Goal: Task Accomplishment & Management: Use online tool/utility

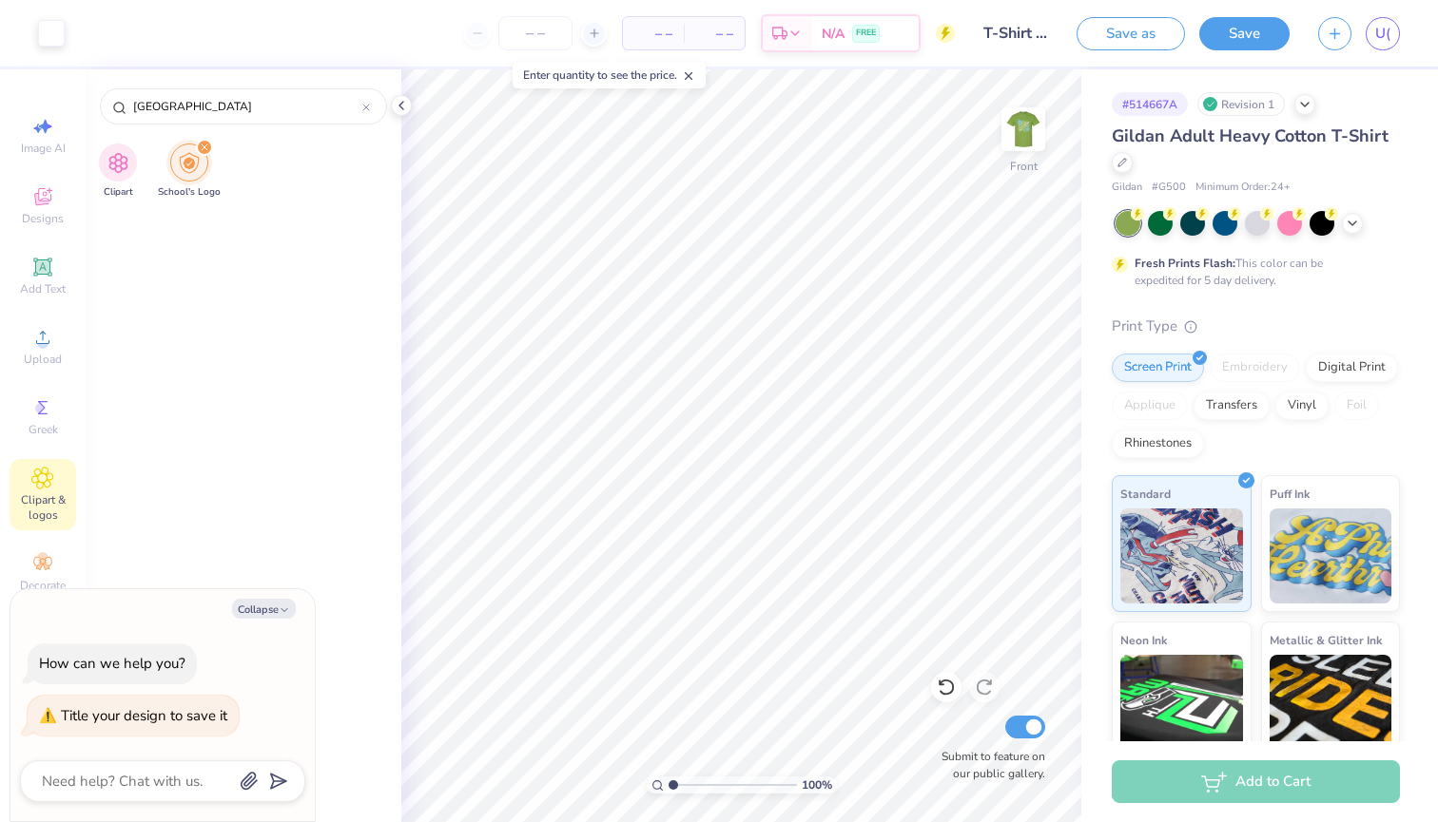
scroll to position [5393, 0]
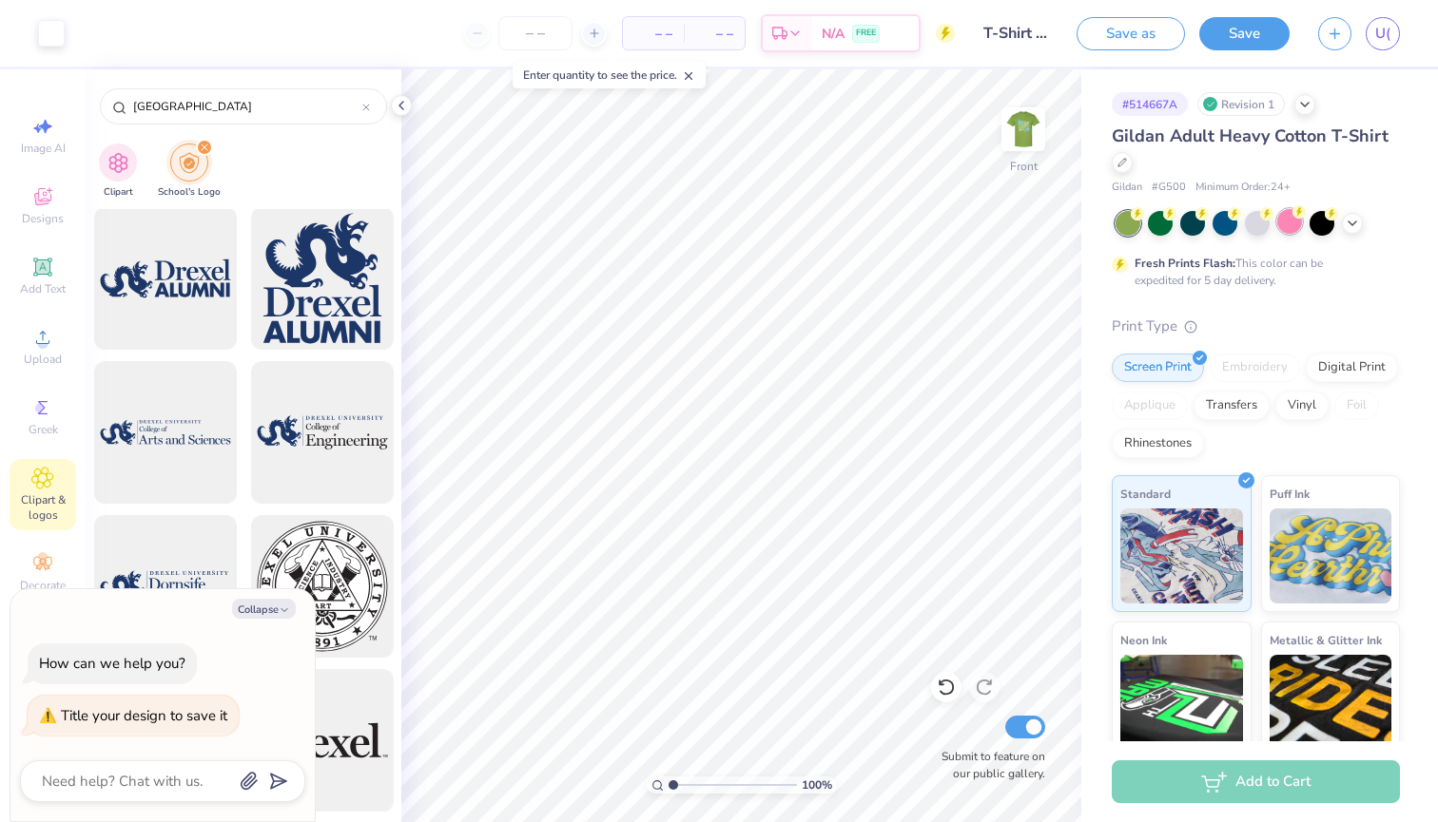
click at [1285, 224] on div at bounding box center [1289, 221] width 25 height 25
click at [1353, 223] on icon at bounding box center [1351, 221] width 15 height 15
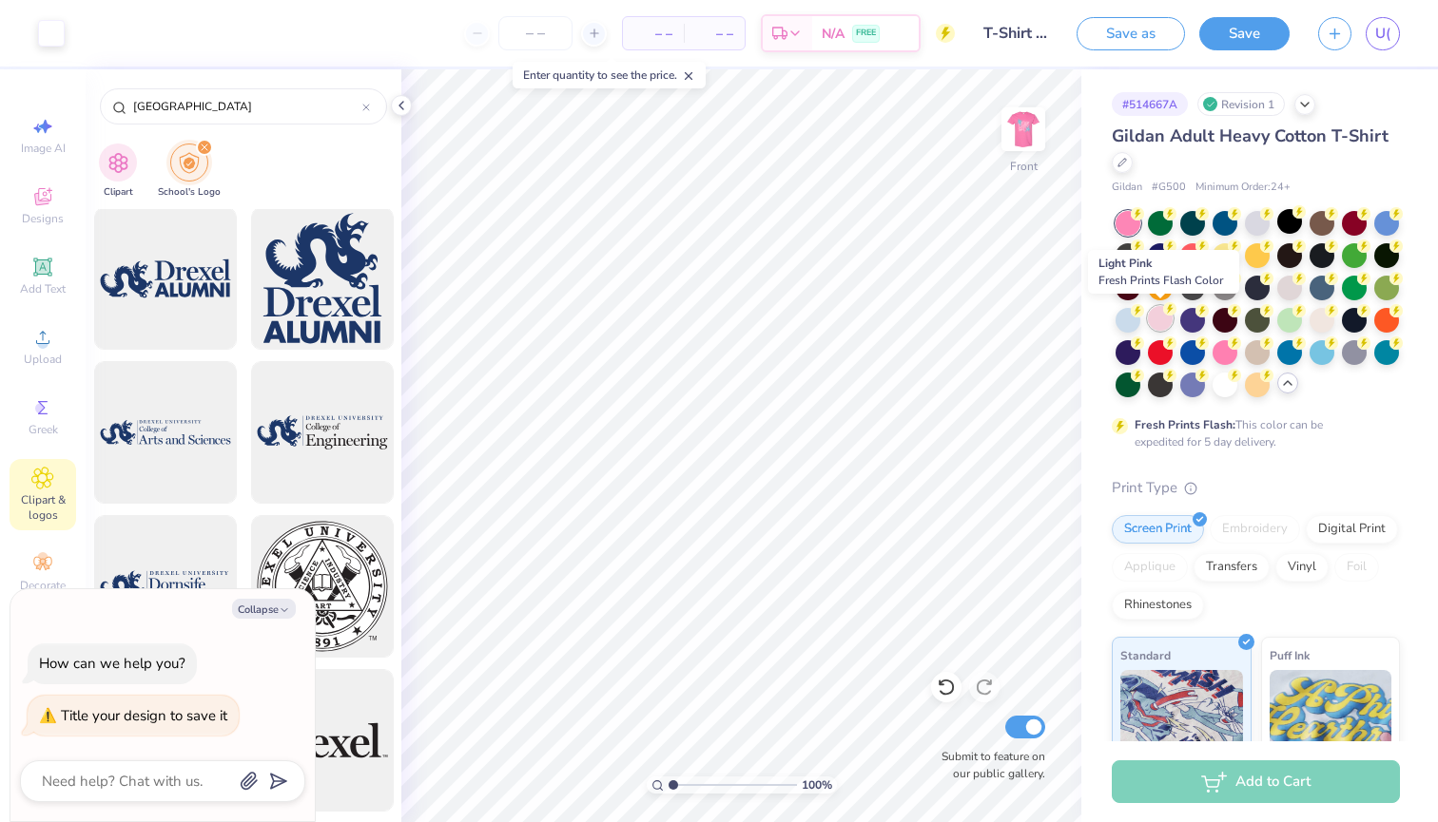
click at [1159, 322] on div at bounding box center [1160, 318] width 25 height 25
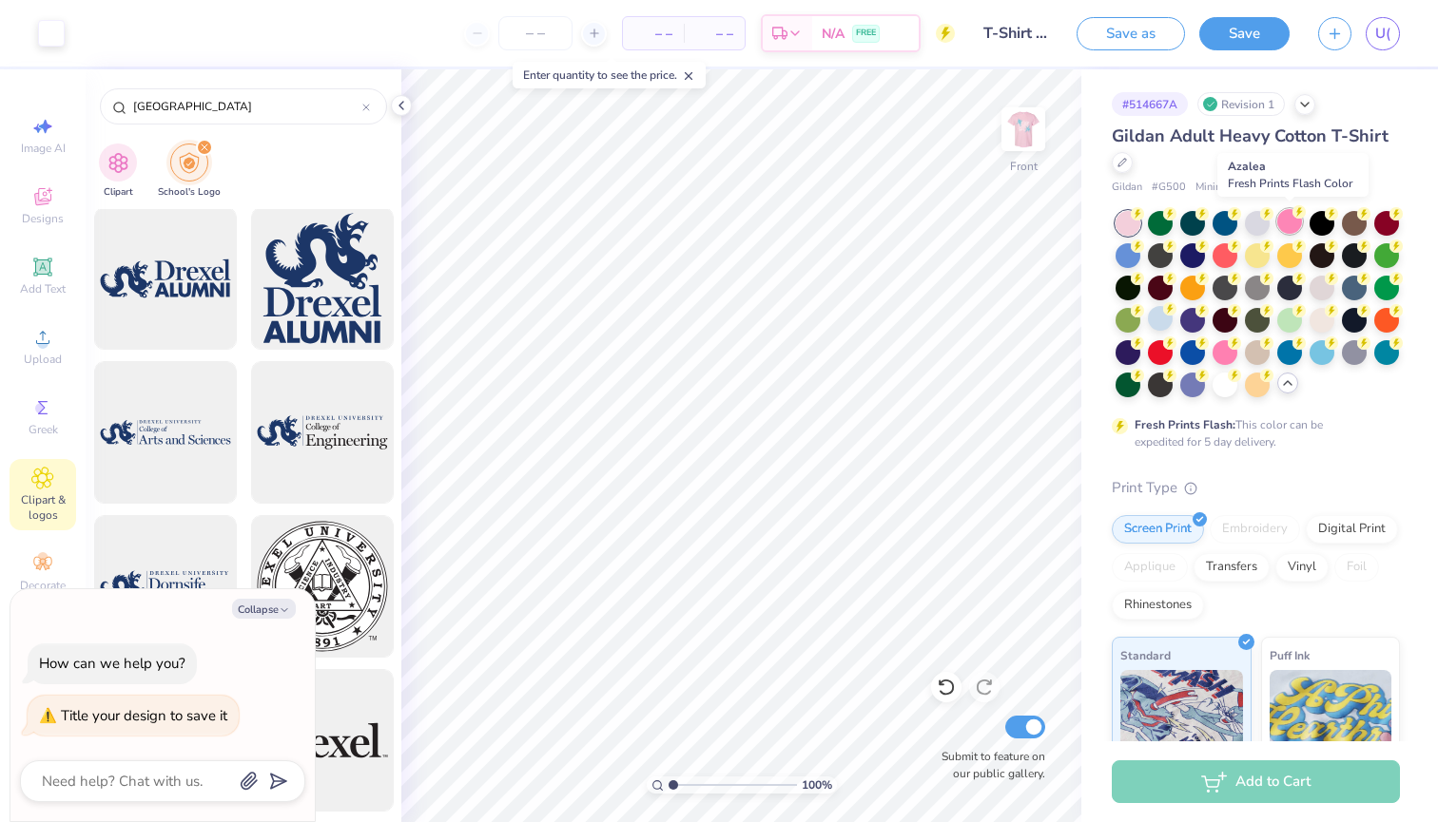
click at [1287, 226] on div at bounding box center [1289, 221] width 25 height 25
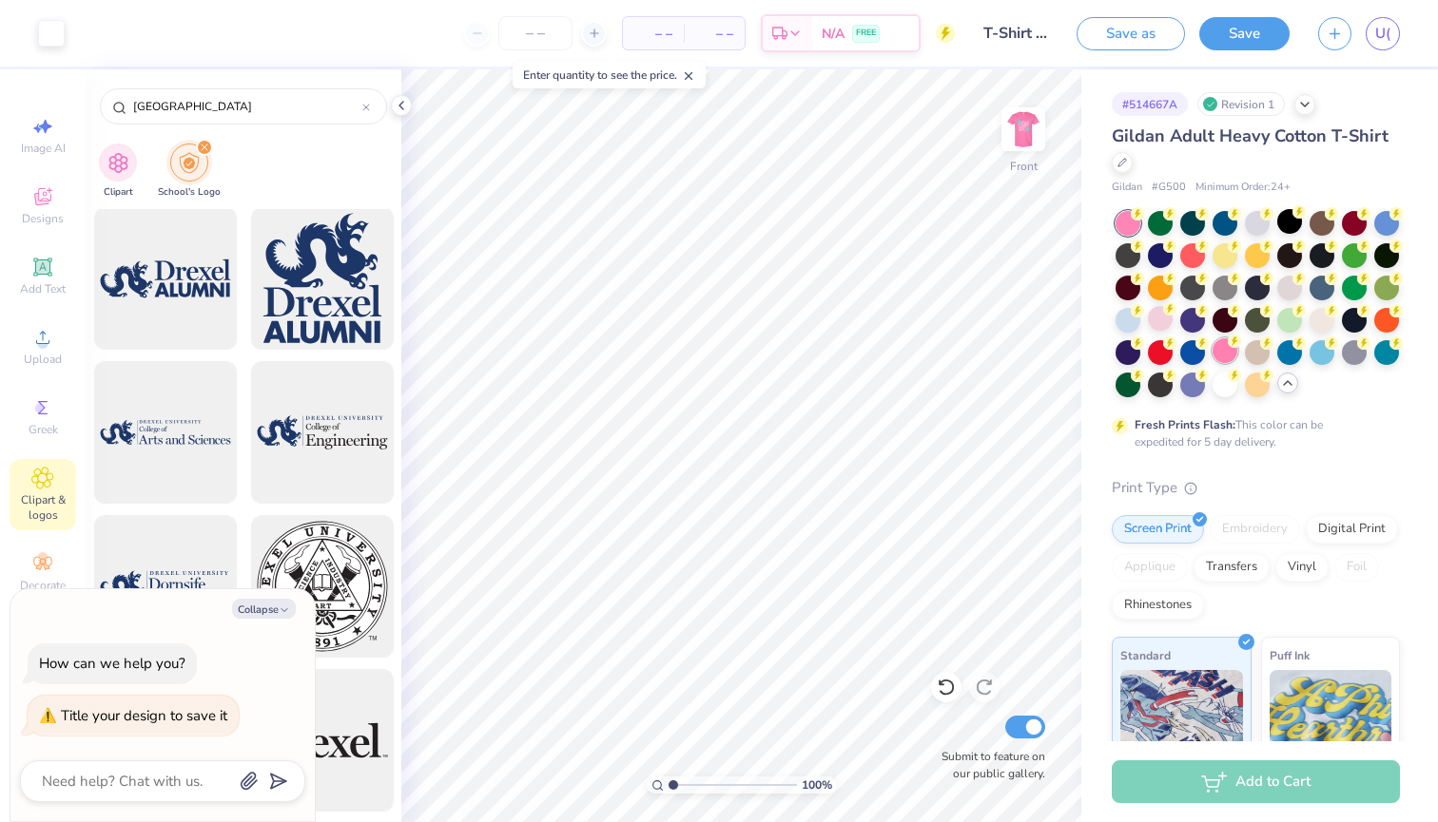
click at [1213, 345] on div at bounding box center [1224, 350] width 25 height 25
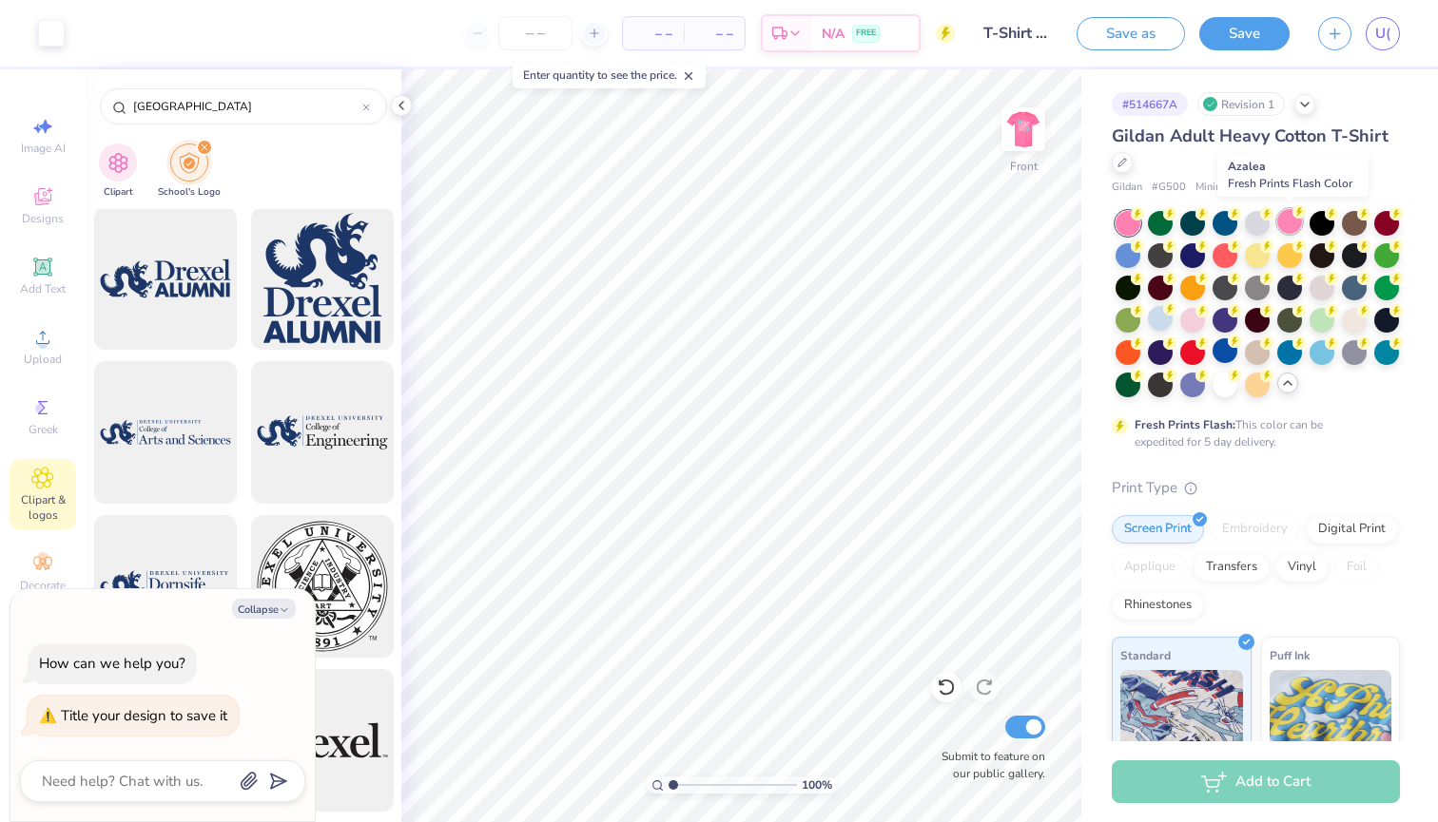
click at [1291, 225] on div at bounding box center [1289, 221] width 25 height 25
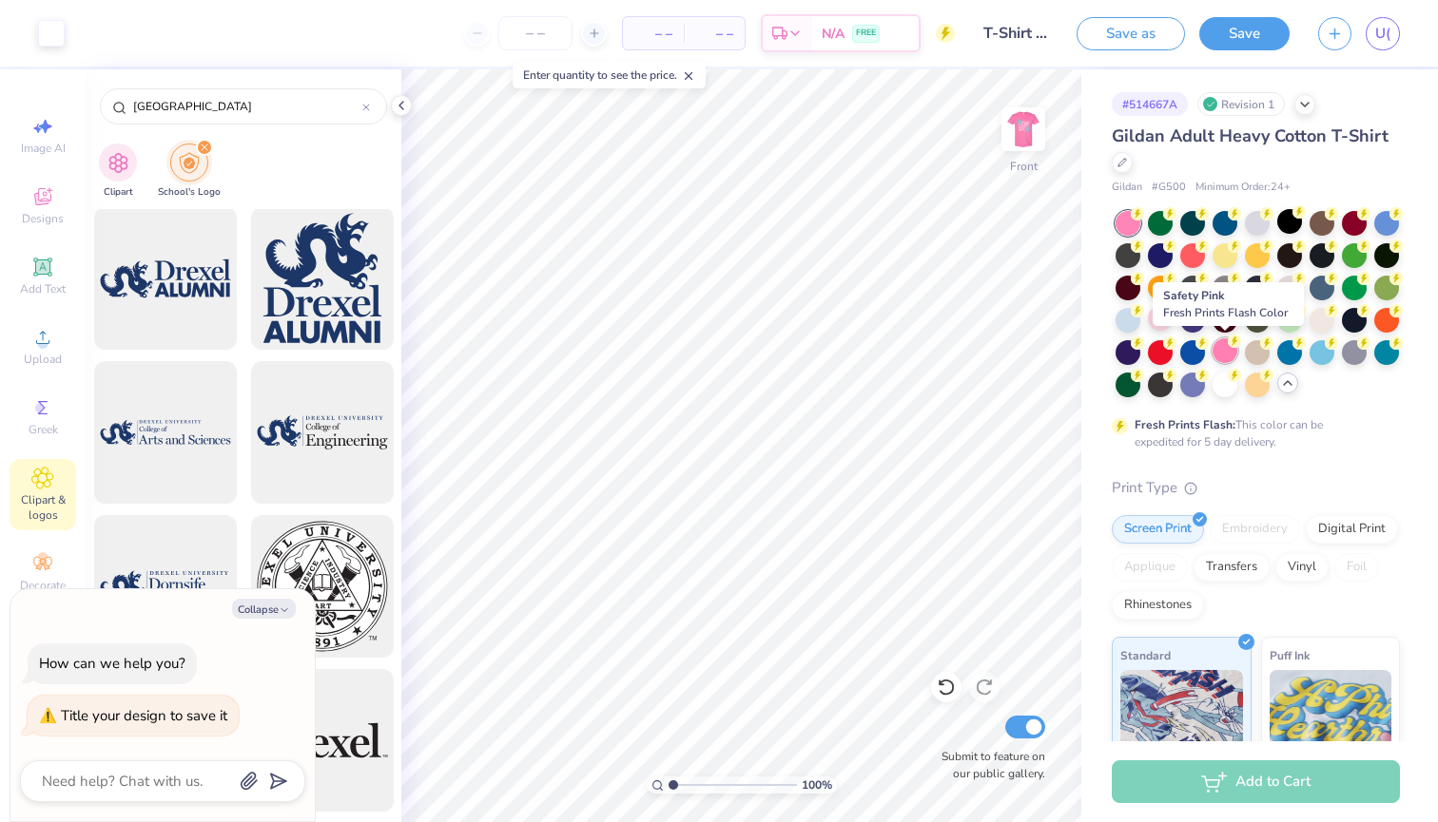
click at [1231, 353] on div at bounding box center [1224, 350] width 25 height 25
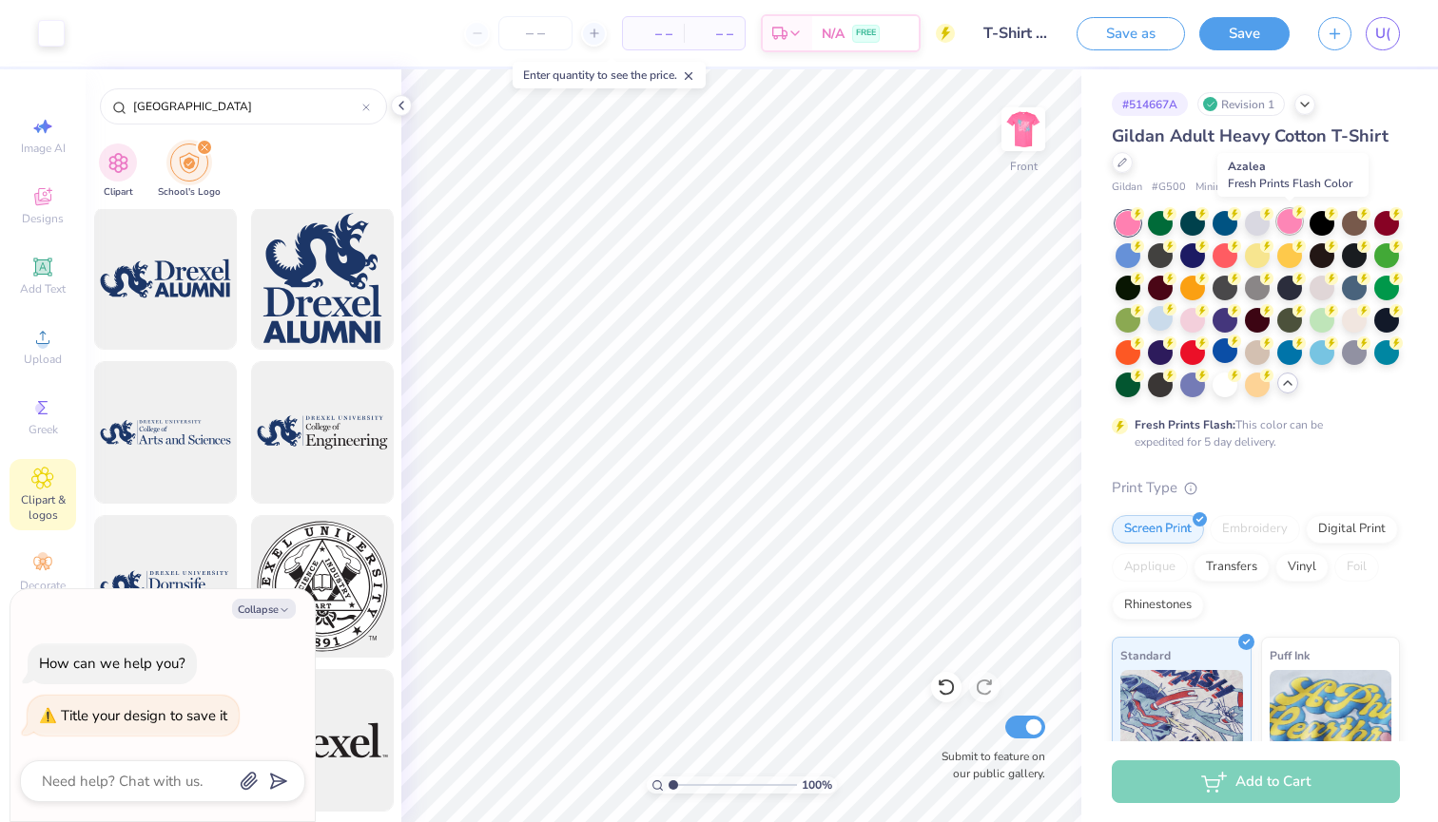
click at [1291, 227] on div at bounding box center [1289, 221] width 25 height 25
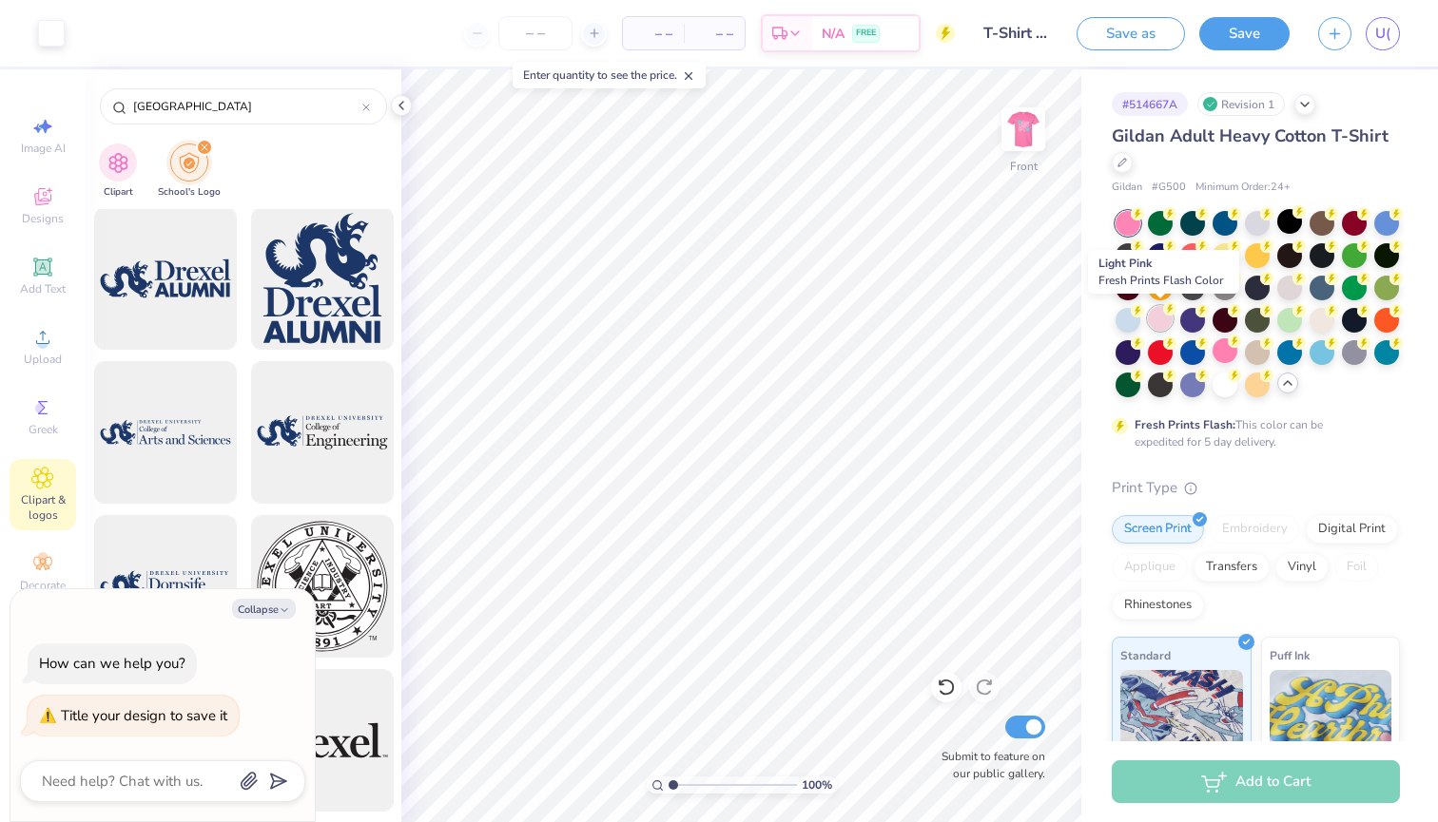
click at [1157, 316] on div at bounding box center [1160, 318] width 25 height 25
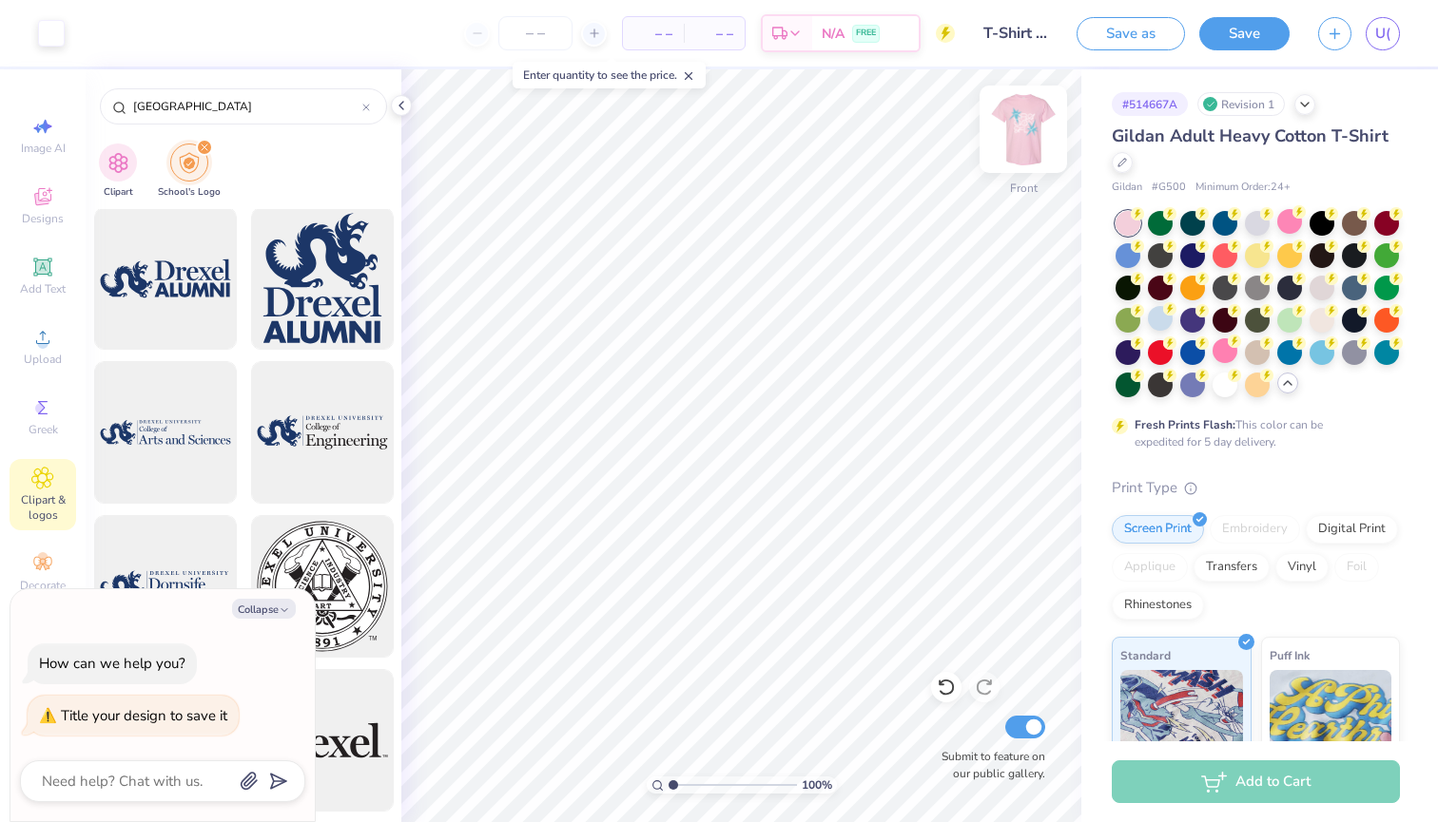
click at [1027, 129] on img at bounding box center [1023, 129] width 76 height 76
click at [40, 337] on icon at bounding box center [42, 337] width 23 height 23
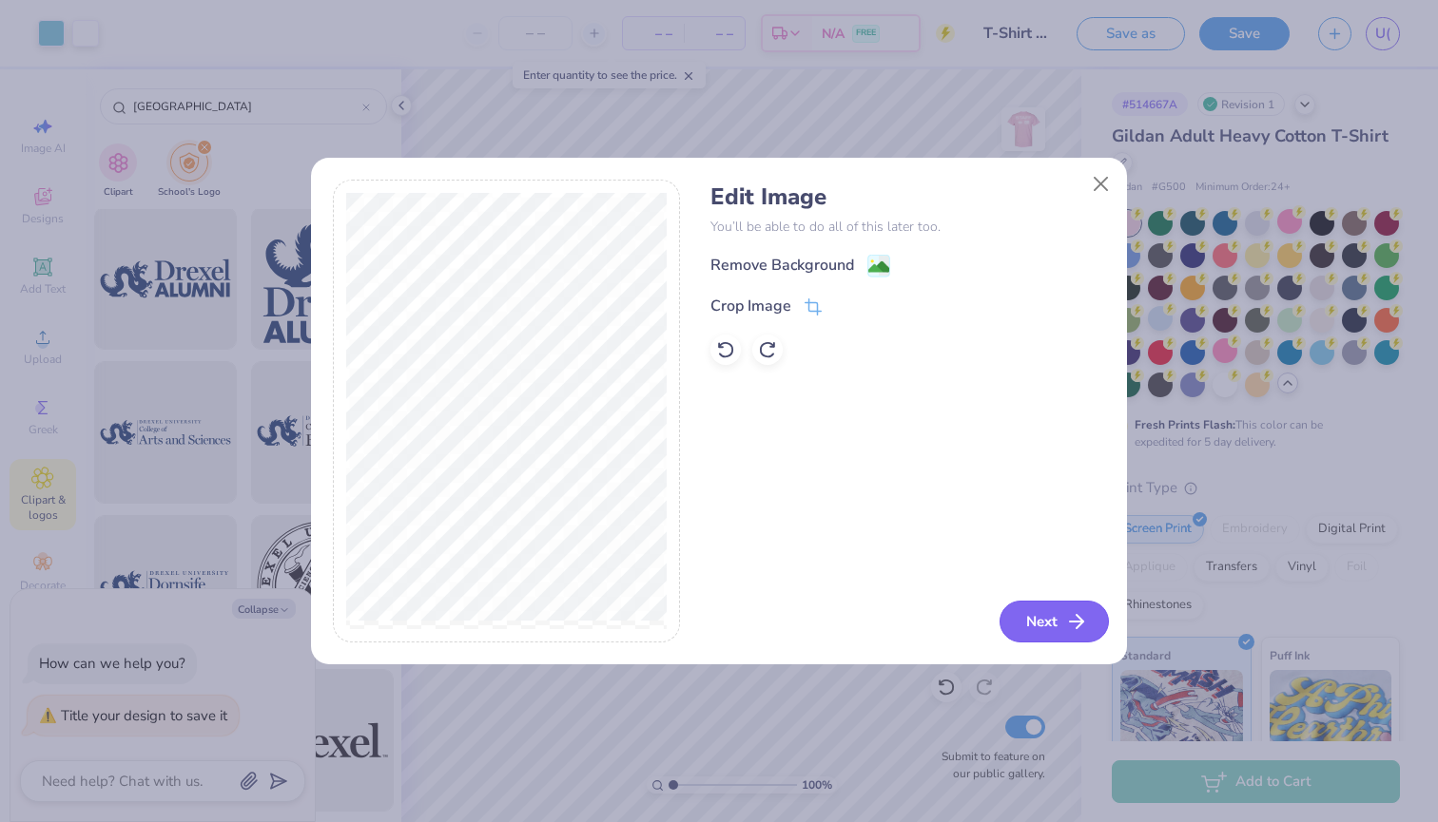
click at [1048, 613] on button "Next" at bounding box center [1053, 622] width 109 height 42
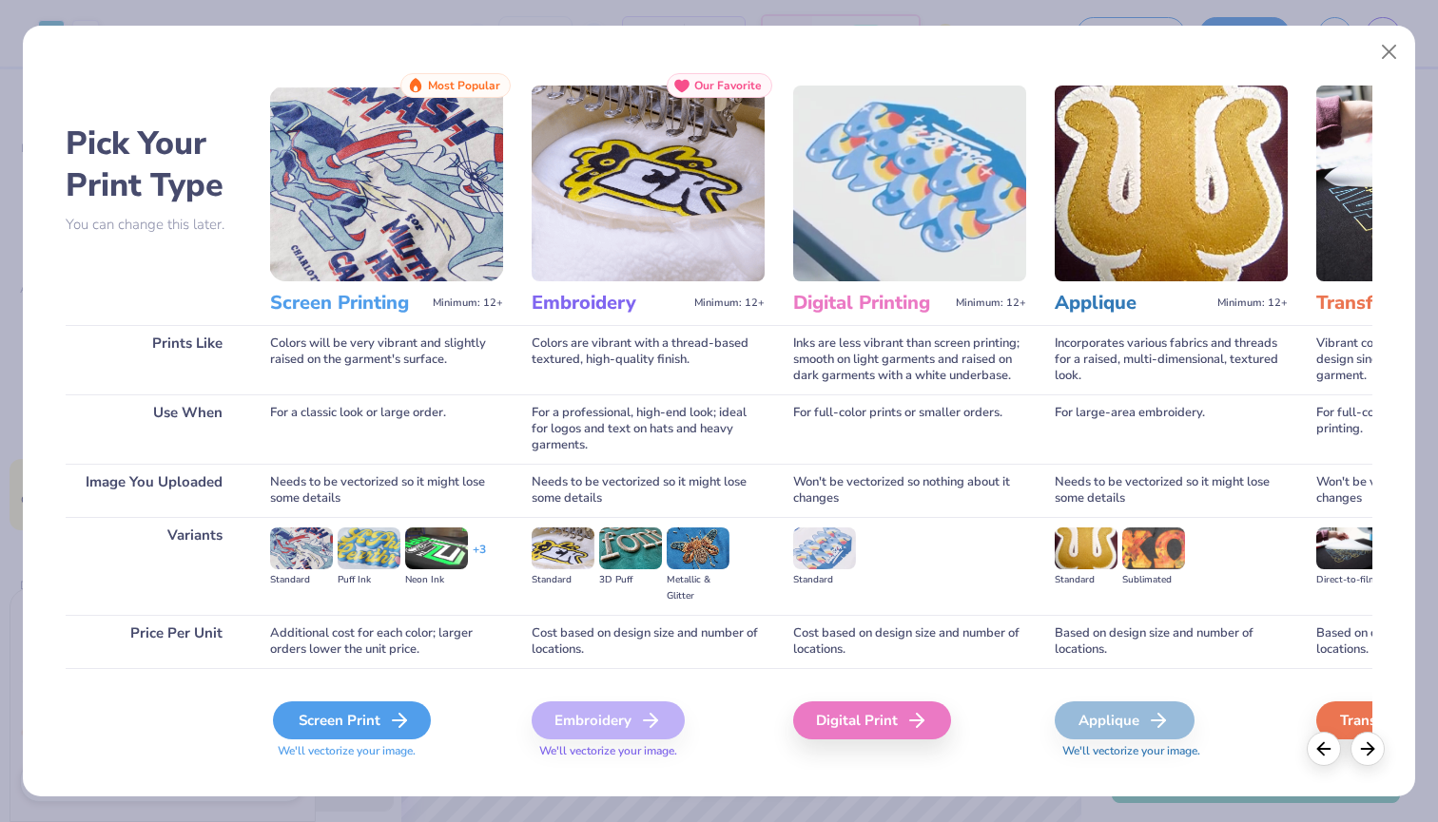
click at [367, 715] on div "Screen Print" at bounding box center [352, 721] width 158 height 38
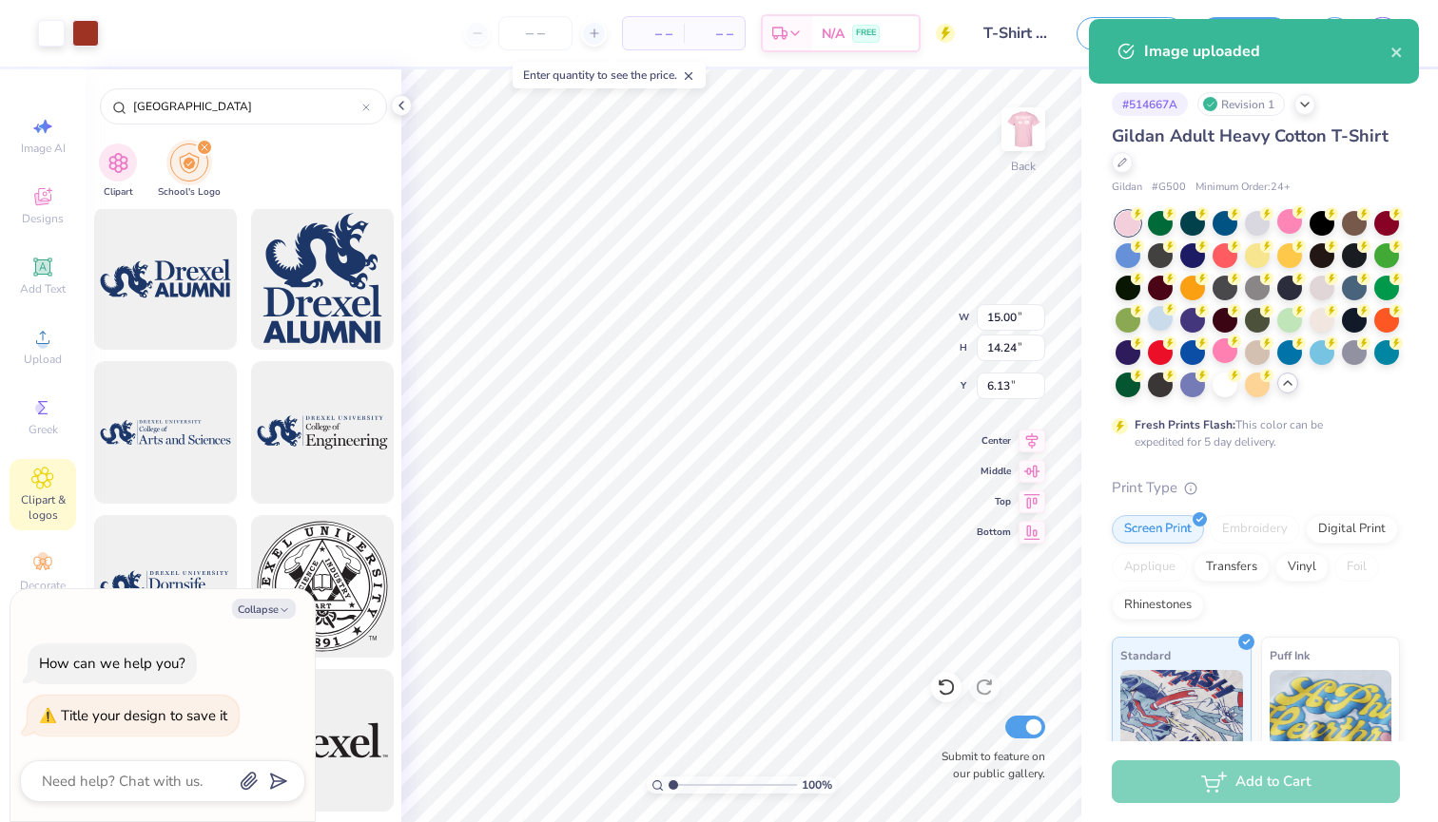
type textarea "x"
type input "13.02"
type input "12.36"
type input "3.00"
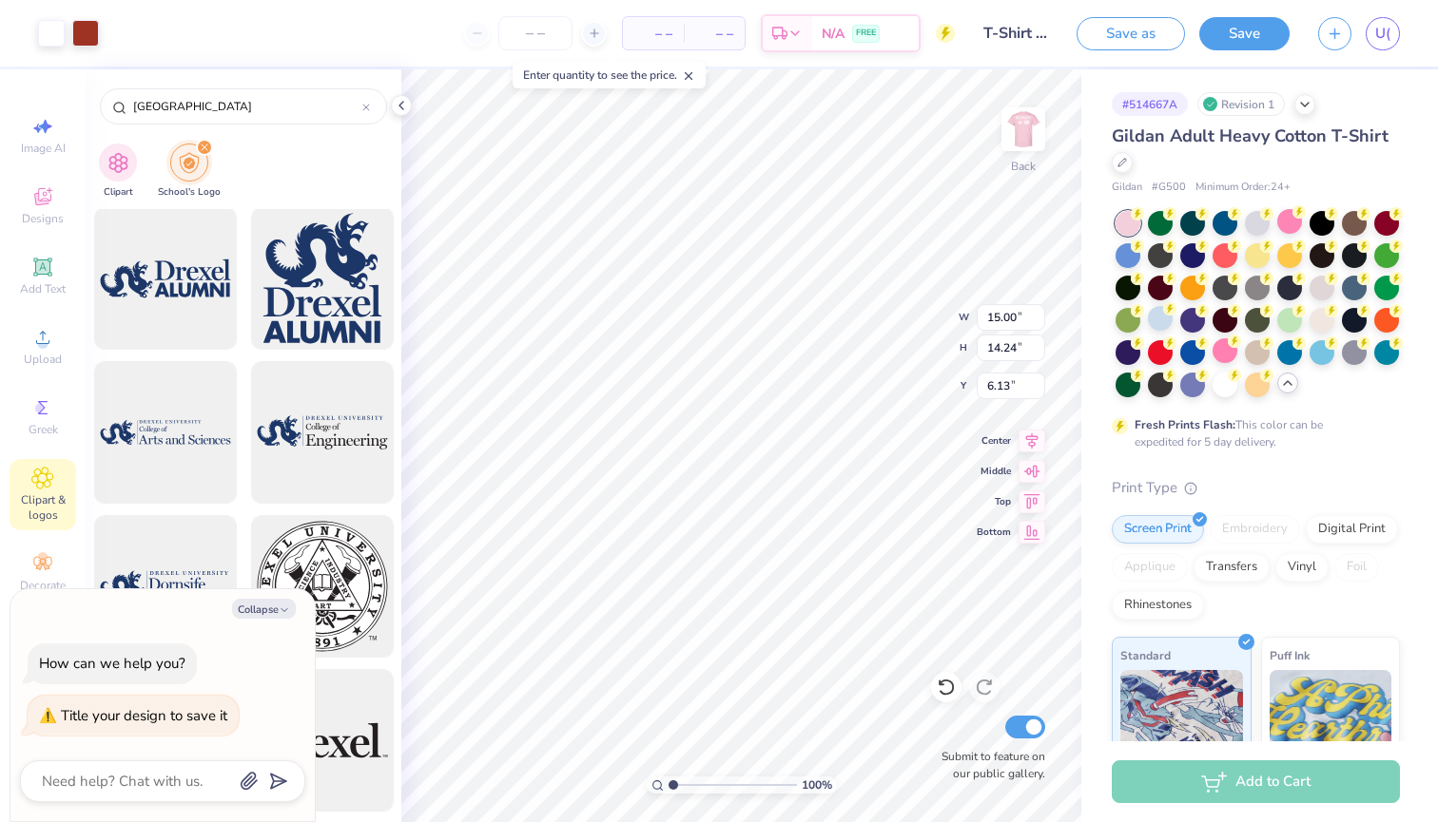
type textarea "x"
type input "12.64"
type input "12.00"
type textarea "x"
type input "3.00"
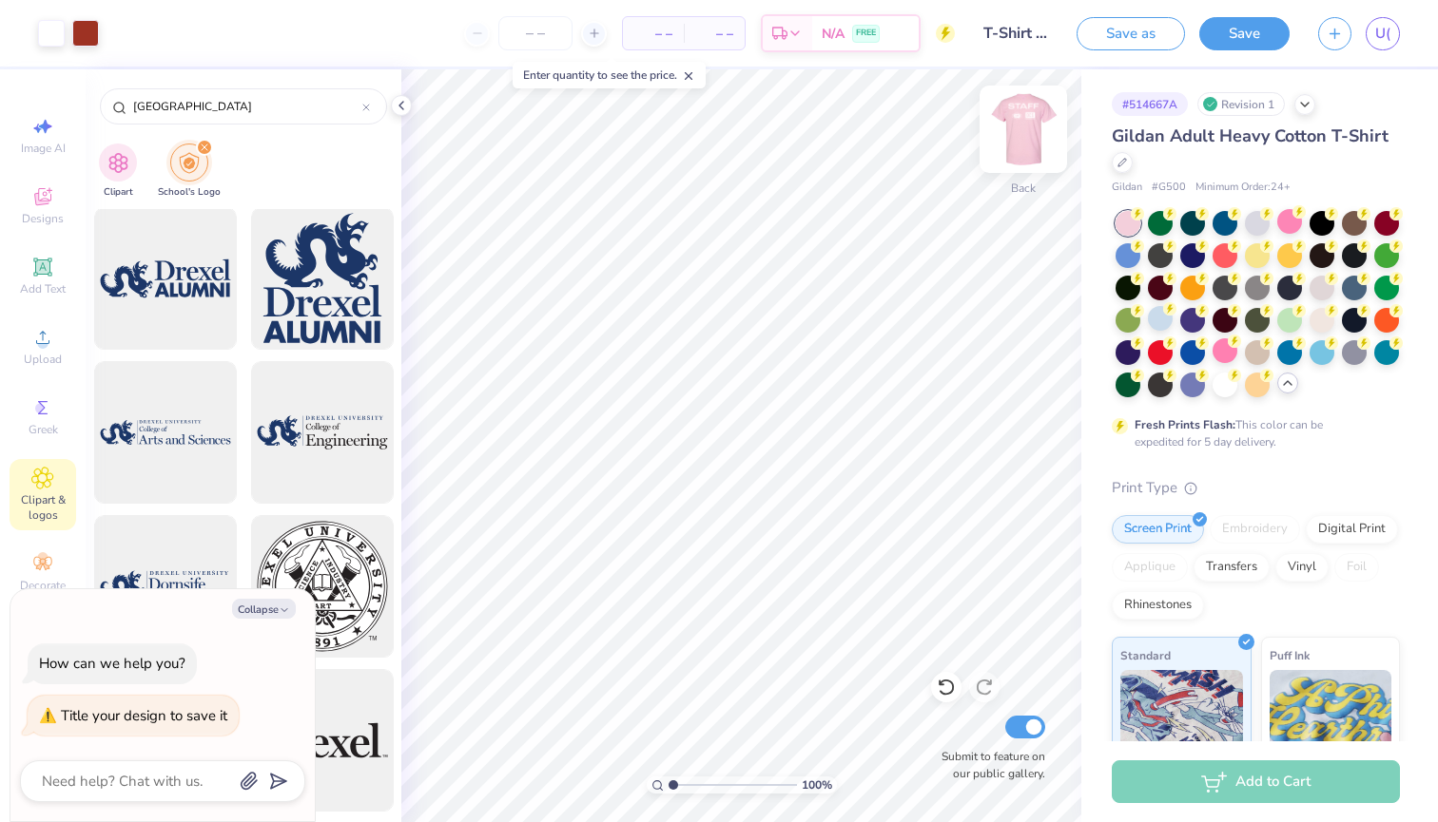
click at [1031, 145] on img at bounding box center [1023, 129] width 76 height 76
click at [53, 345] on icon at bounding box center [42, 337] width 23 height 23
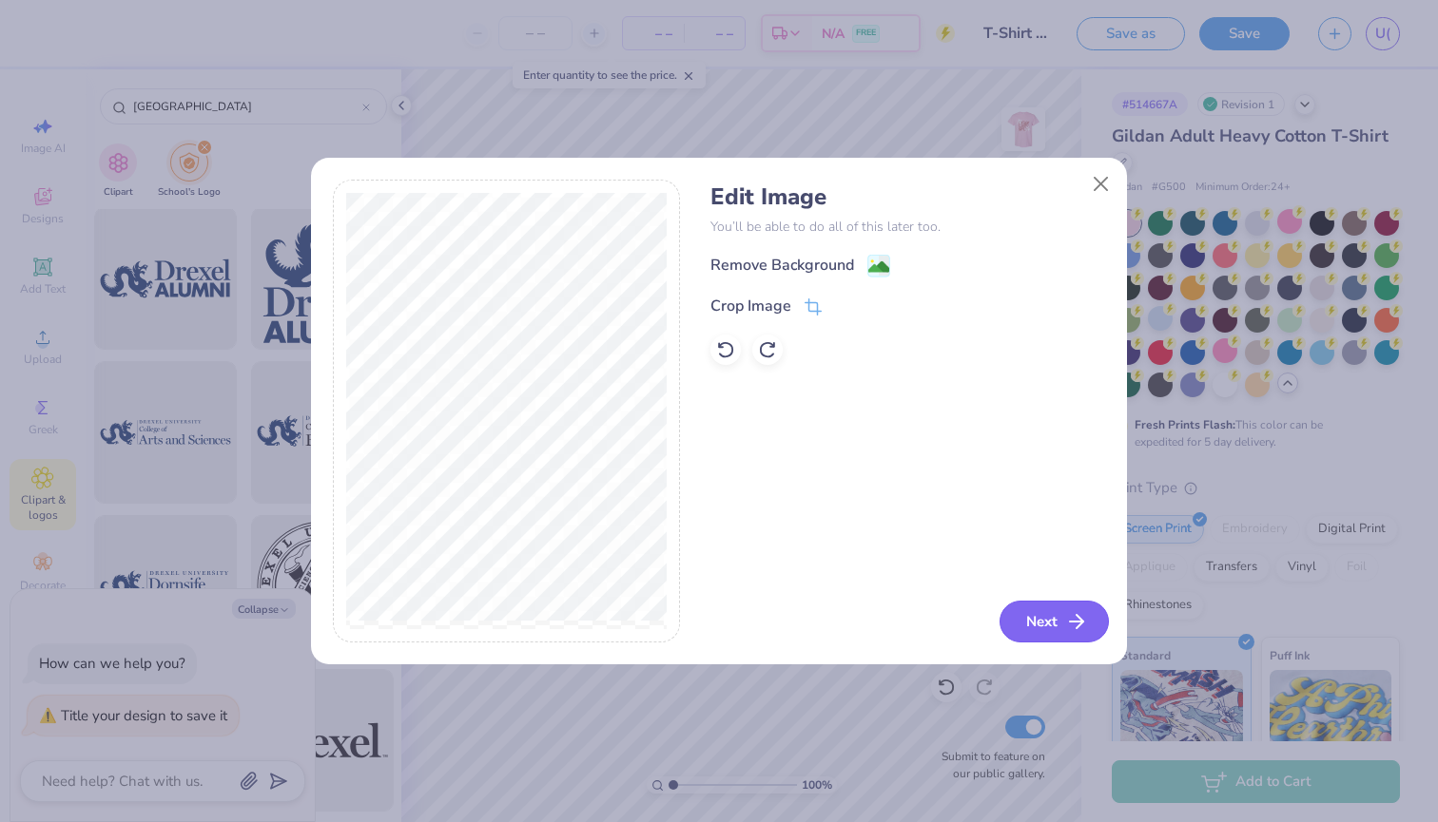
click at [1061, 626] on button "Next" at bounding box center [1053, 622] width 109 height 42
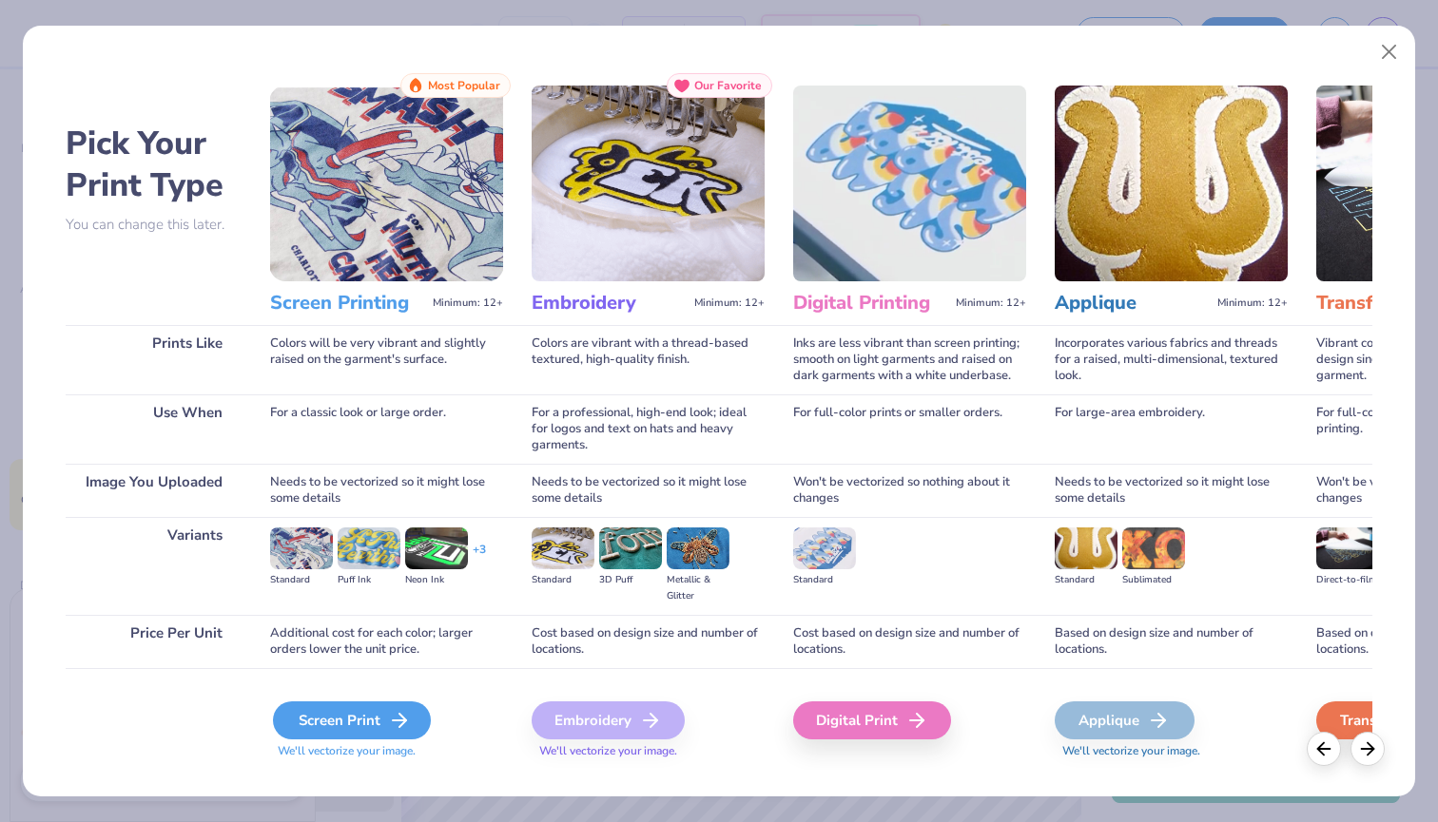
click at [360, 719] on div "Screen Print" at bounding box center [352, 721] width 158 height 38
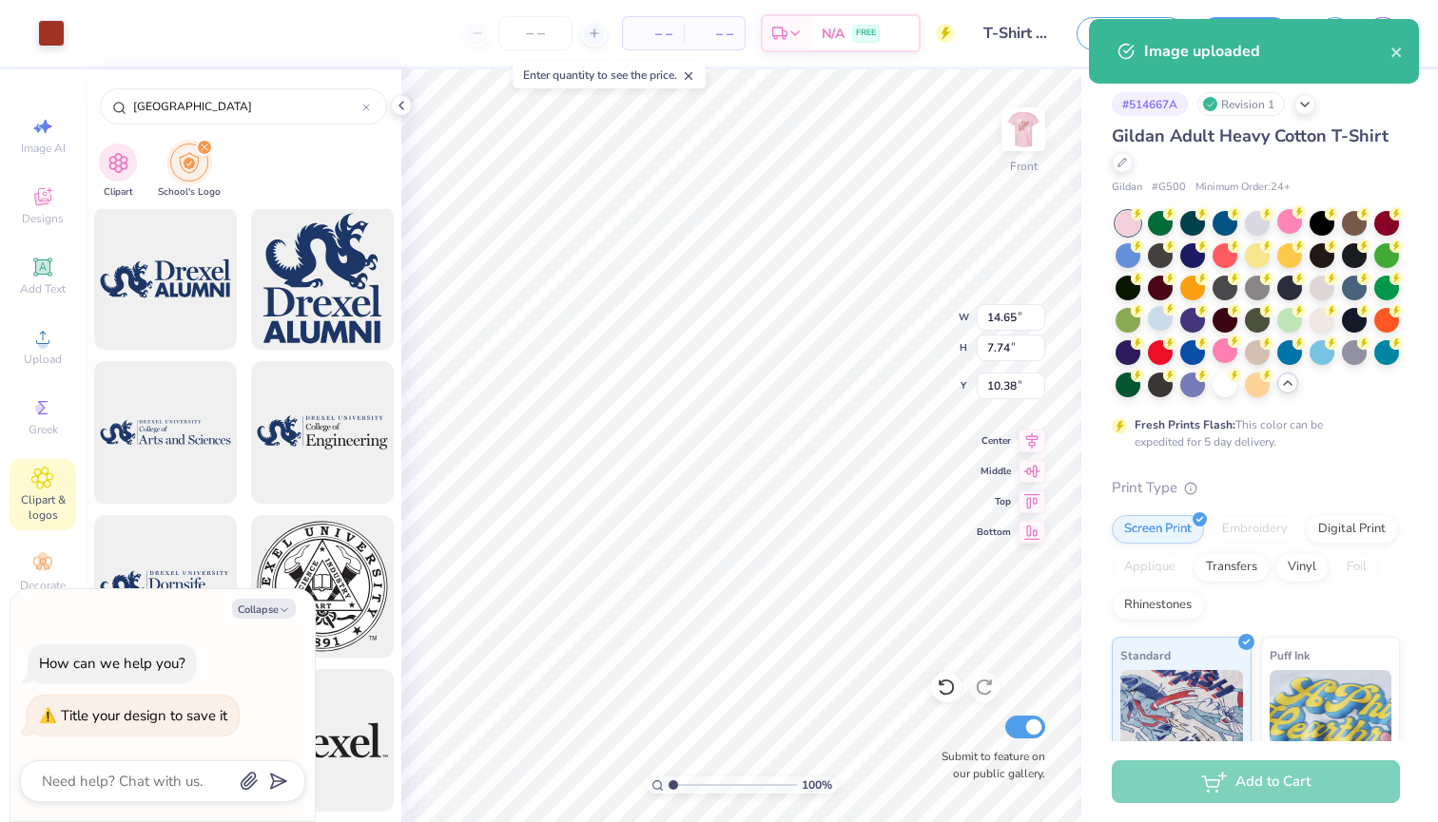
type textarea "x"
type input "11.25"
type input "5.95"
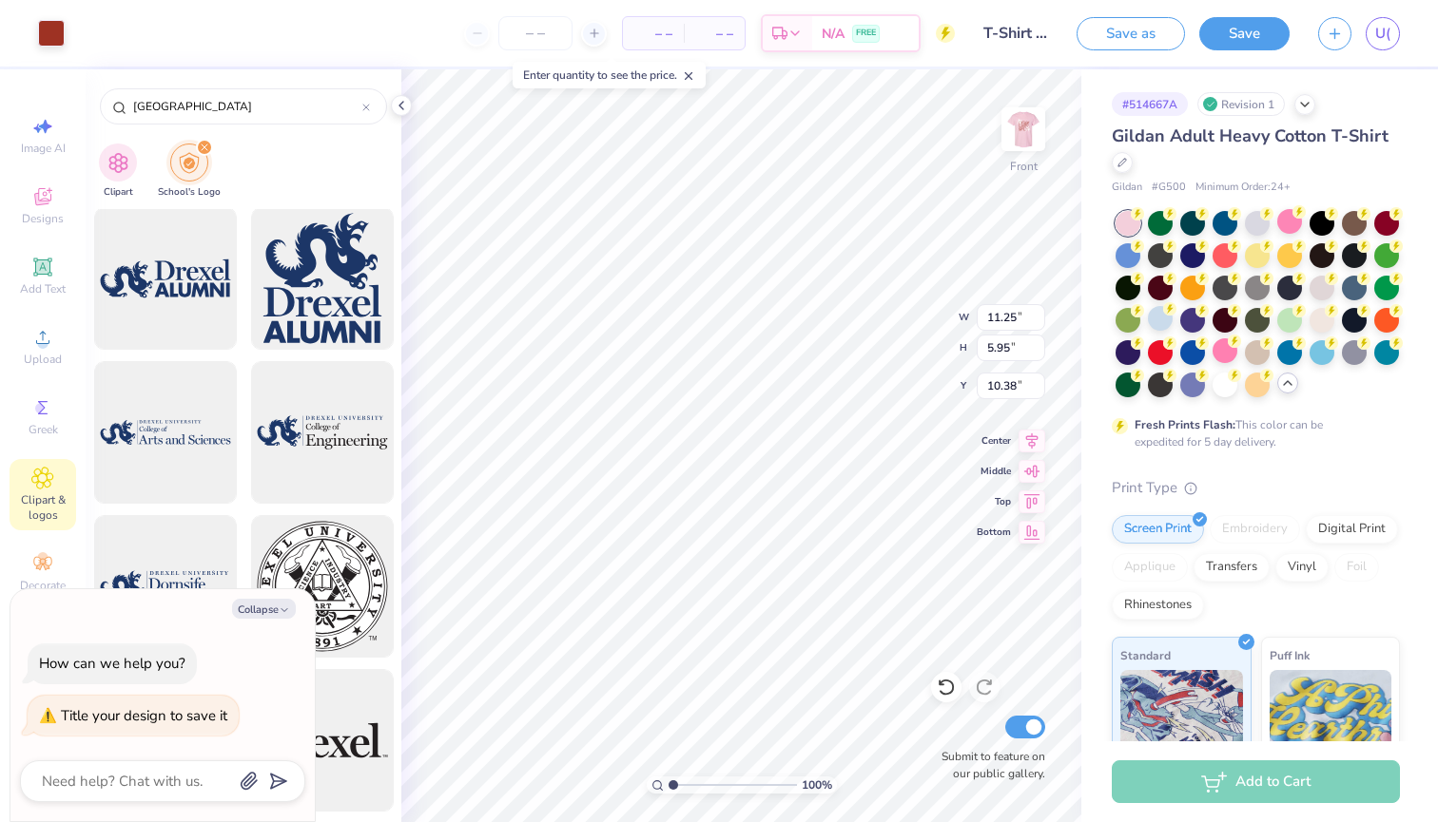
type textarea "x"
type input "3.28"
type textarea "x"
type input "11.94"
type input "6.31"
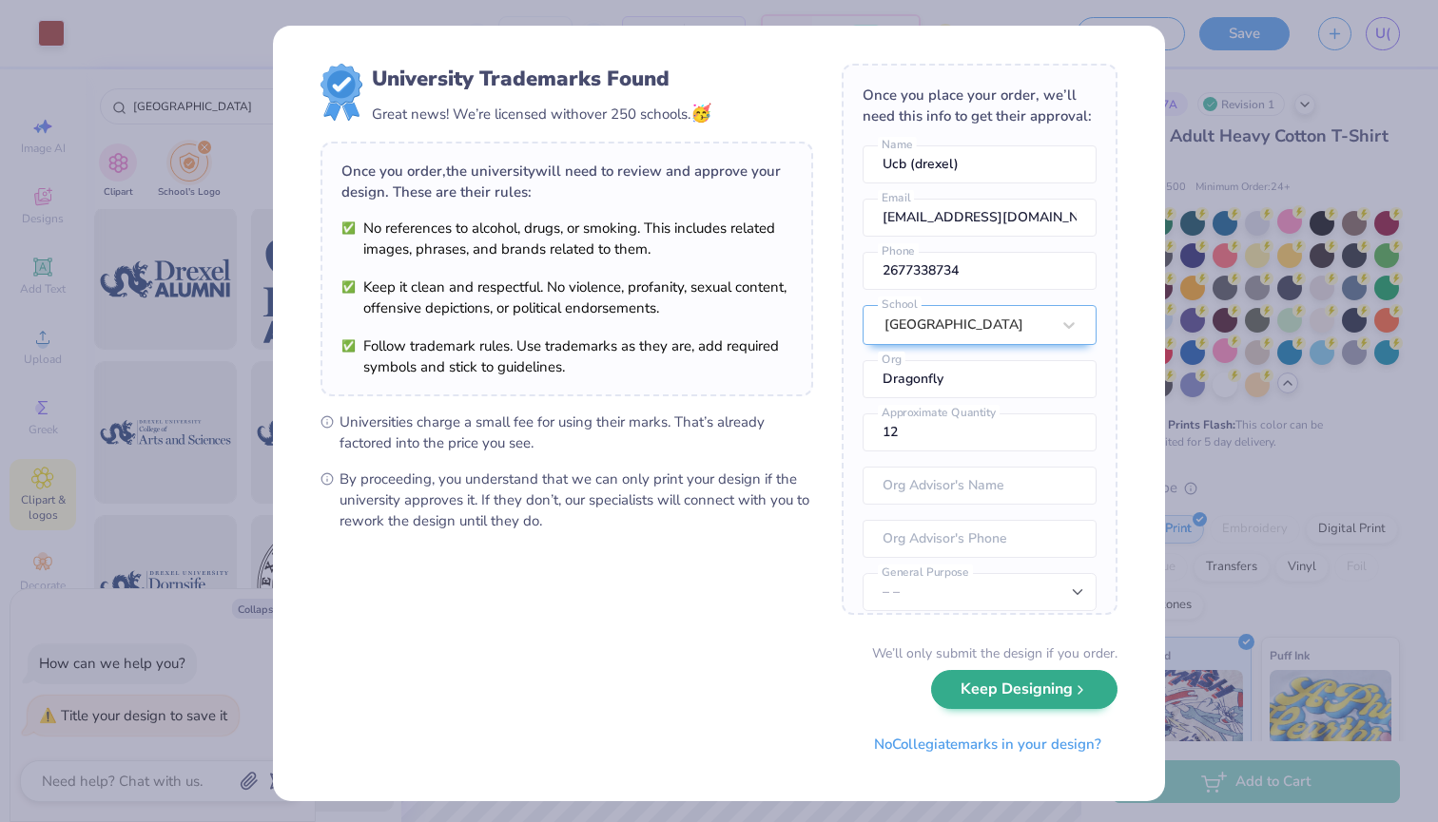
click at [1054, 693] on button "Keep Designing" at bounding box center [1024, 689] width 186 height 39
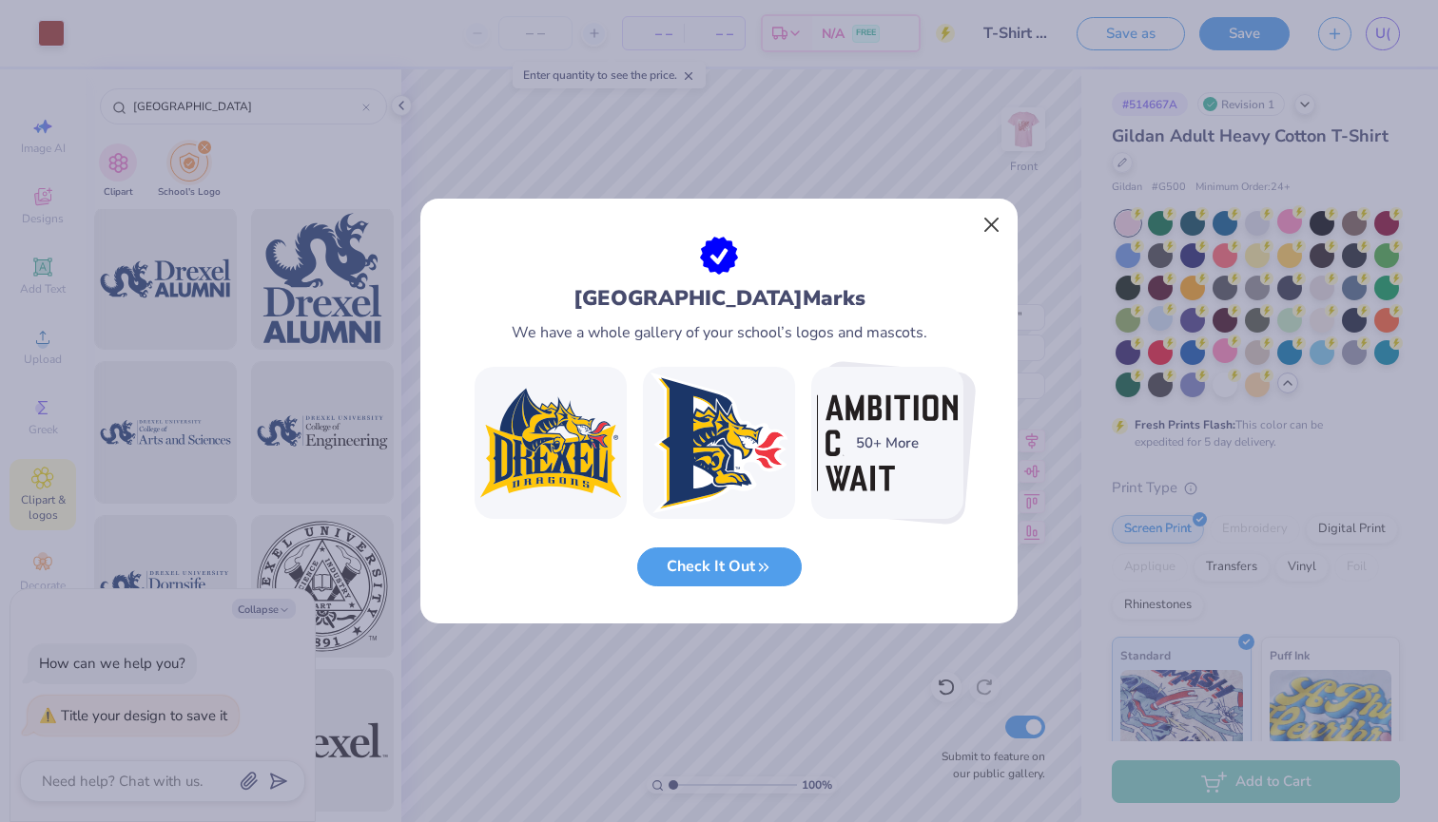
click at [991, 222] on button "Close" at bounding box center [992, 225] width 36 height 36
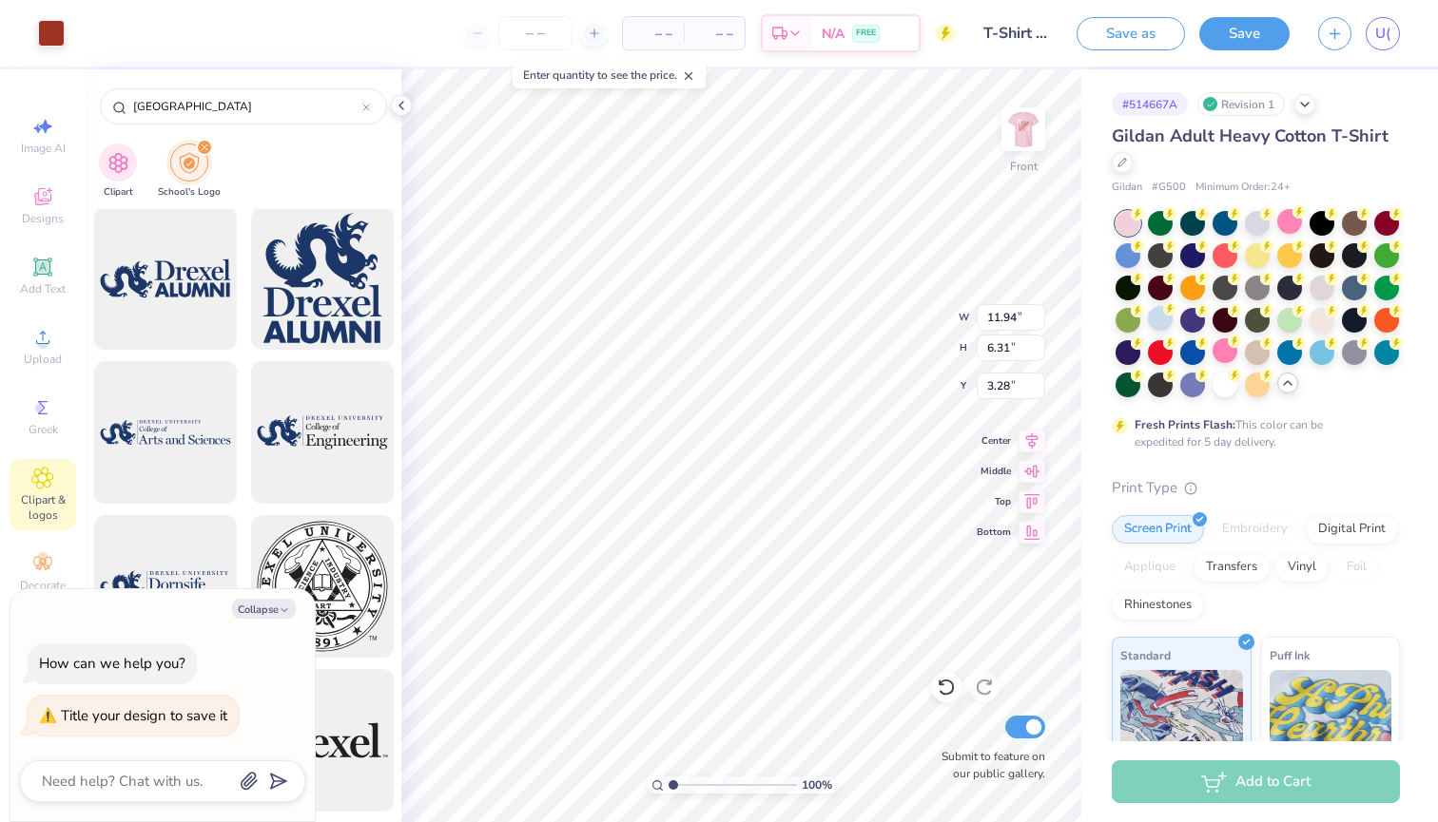
type textarea "x"
type input "3.32"
click at [1033, 124] on img at bounding box center [1023, 129] width 76 height 76
click at [1033, 123] on img at bounding box center [1023, 129] width 76 height 76
click at [1032, 123] on img at bounding box center [1023, 129] width 76 height 76
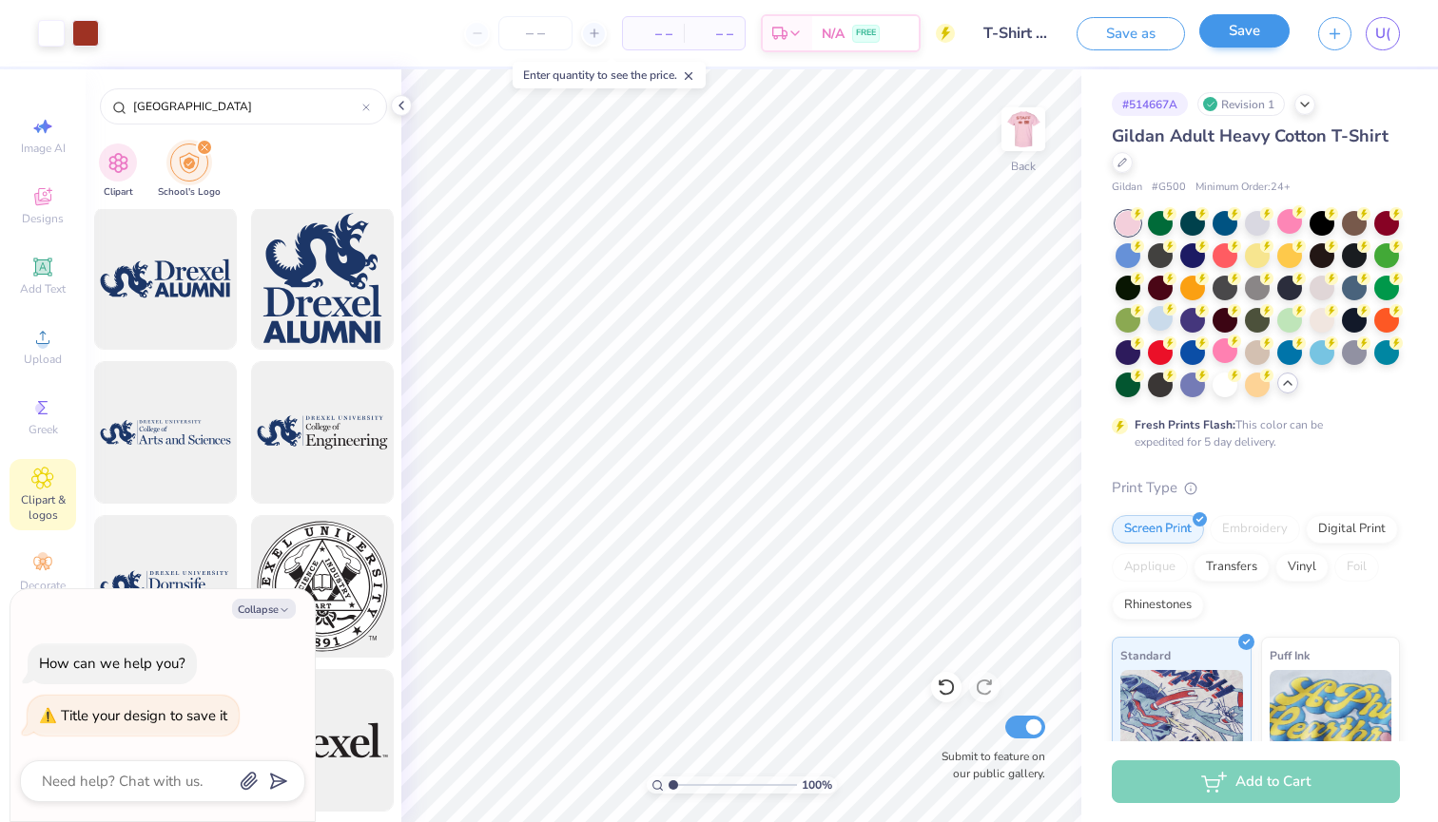
click at [1236, 30] on button "Save" at bounding box center [1244, 30] width 90 height 33
click at [1401, 45] on div "Design Saved" at bounding box center [1254, 58] width 338 height 87
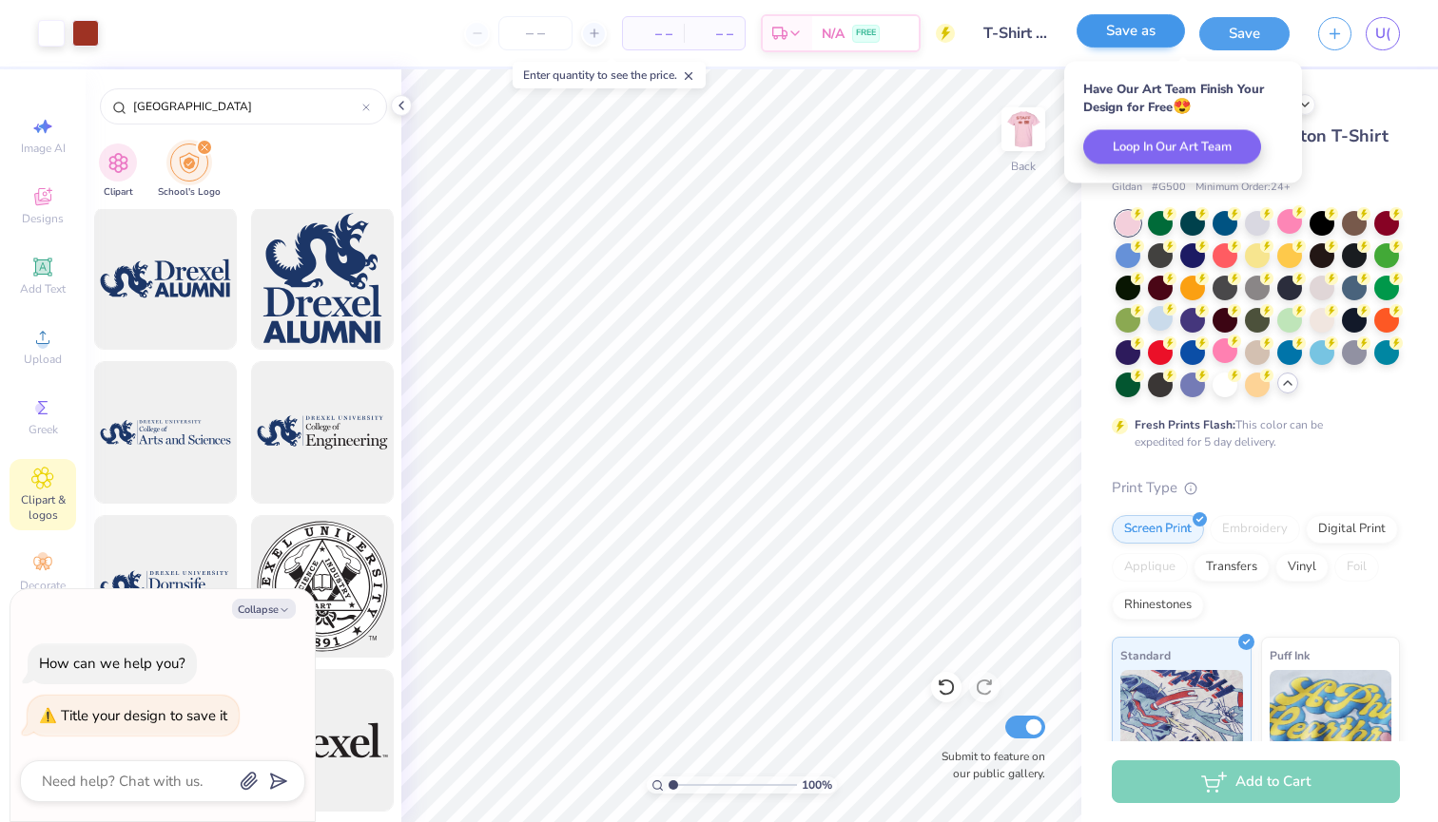
click at [1106, 41] on button "Save as" at bounding box center [1130, 30] width 108 height 33
type textarea "x"
